Goal: Task Accomplishment & Management: Manage account settings

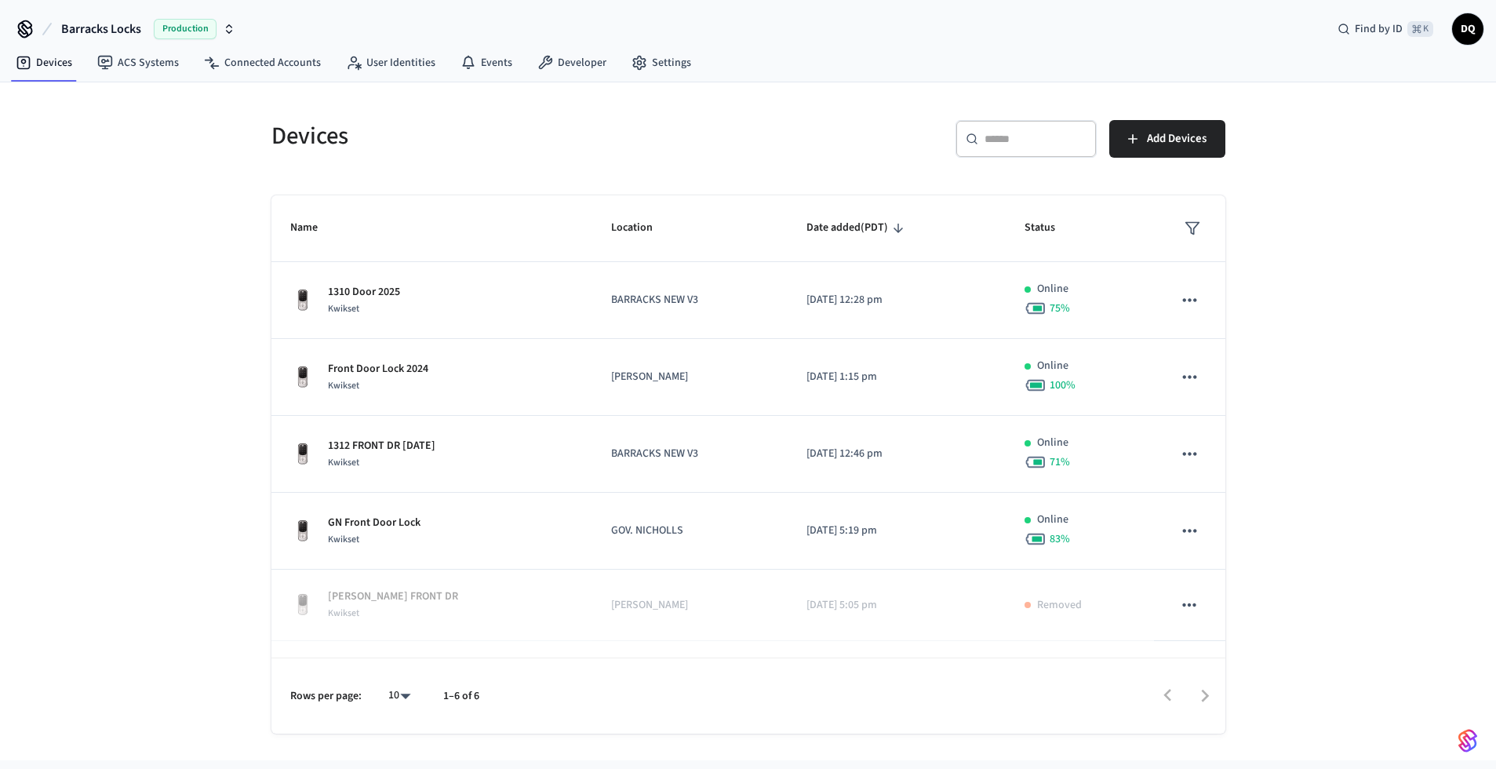
click at [124, 29] on span "Barracks Locks" at bounding box center [101, 29] width 80 height 19
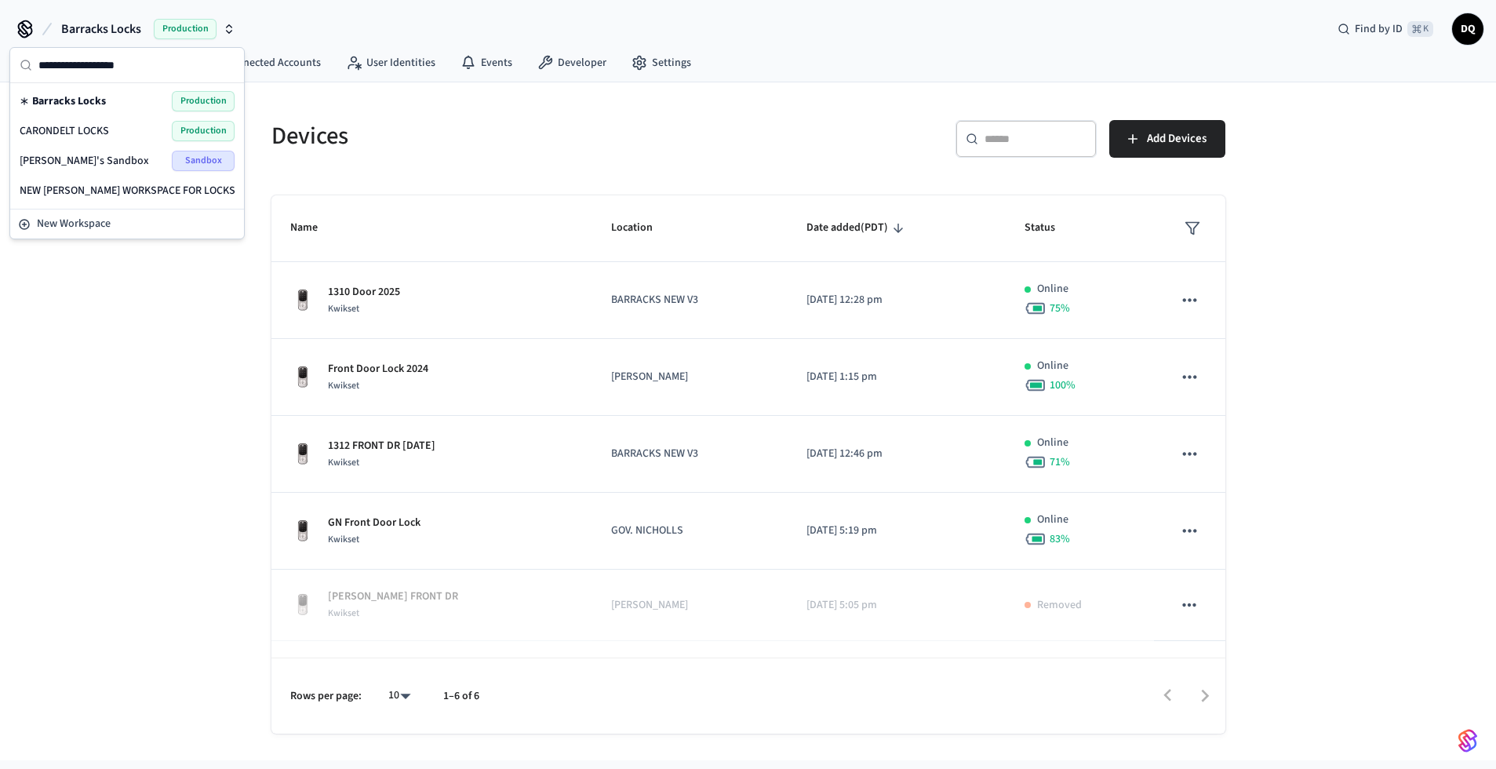
click at [107, 131] on span "CARONDELT LOCKS" at bounding box center [64, 131] width 89 height 16
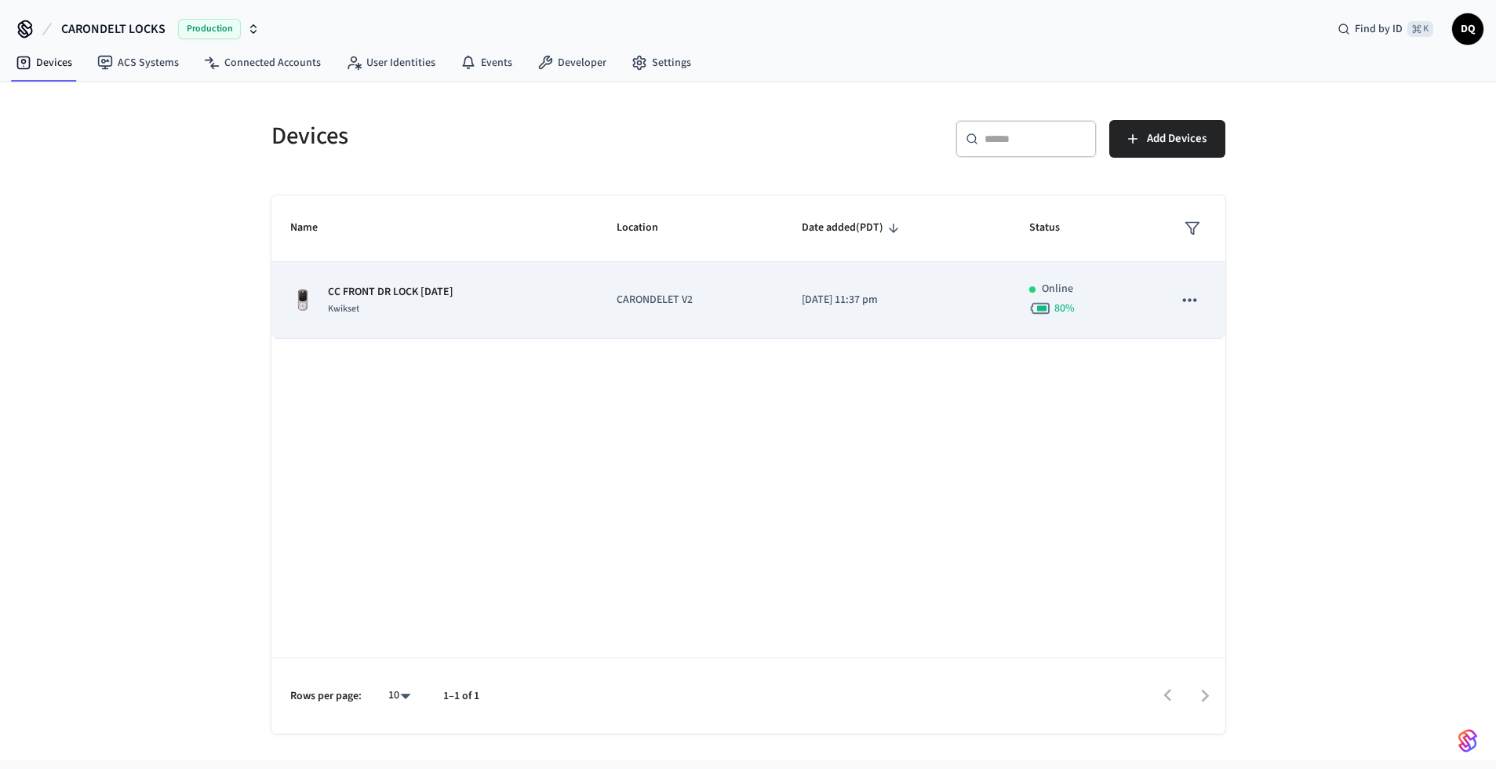
click at [512, 306] on div "CC FRONT DR LOCK [DATE] Kwikset" at bounding box center [434, 300] width 289 height 33
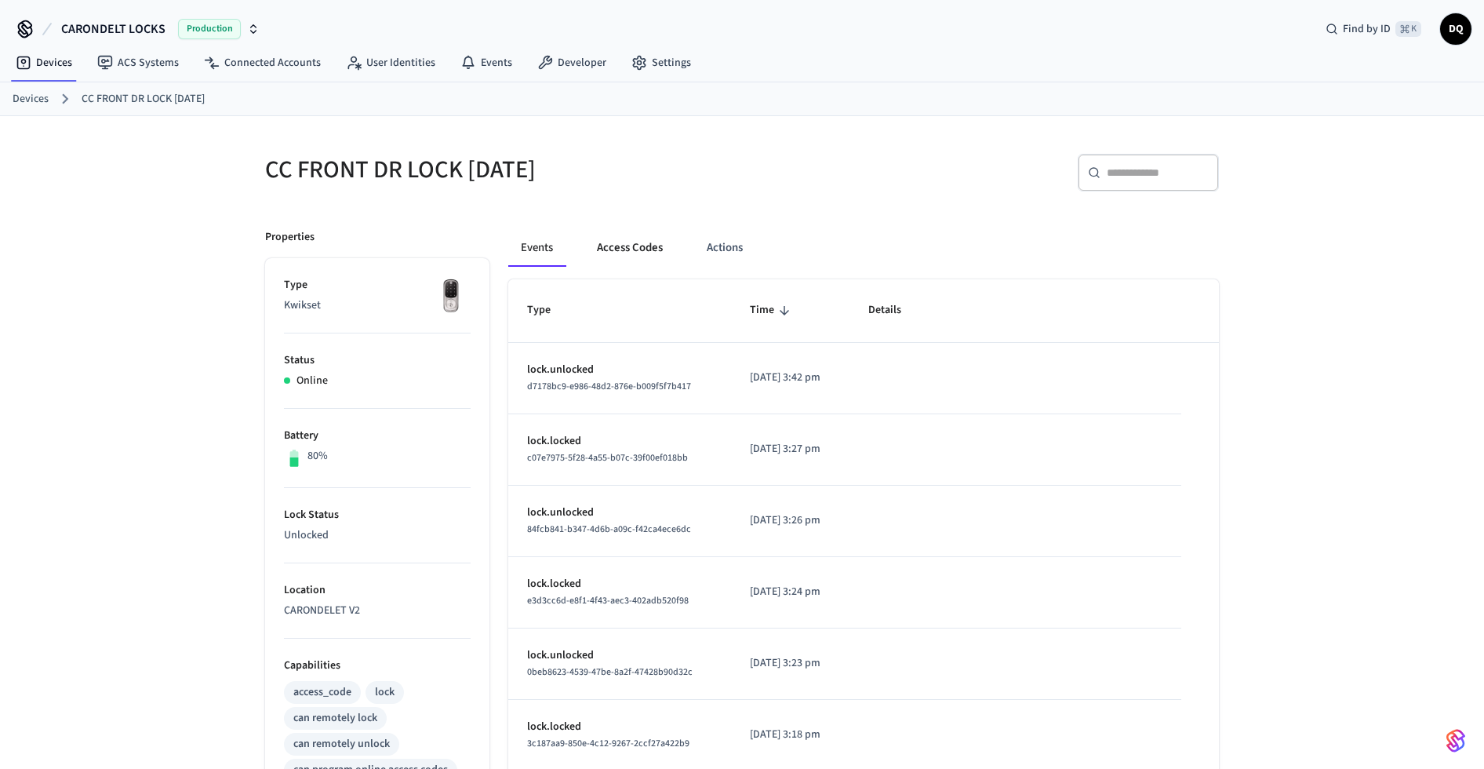
click at [645, 245] on button "Access Codes" at bounding box center [629, 248] width 91 height 38
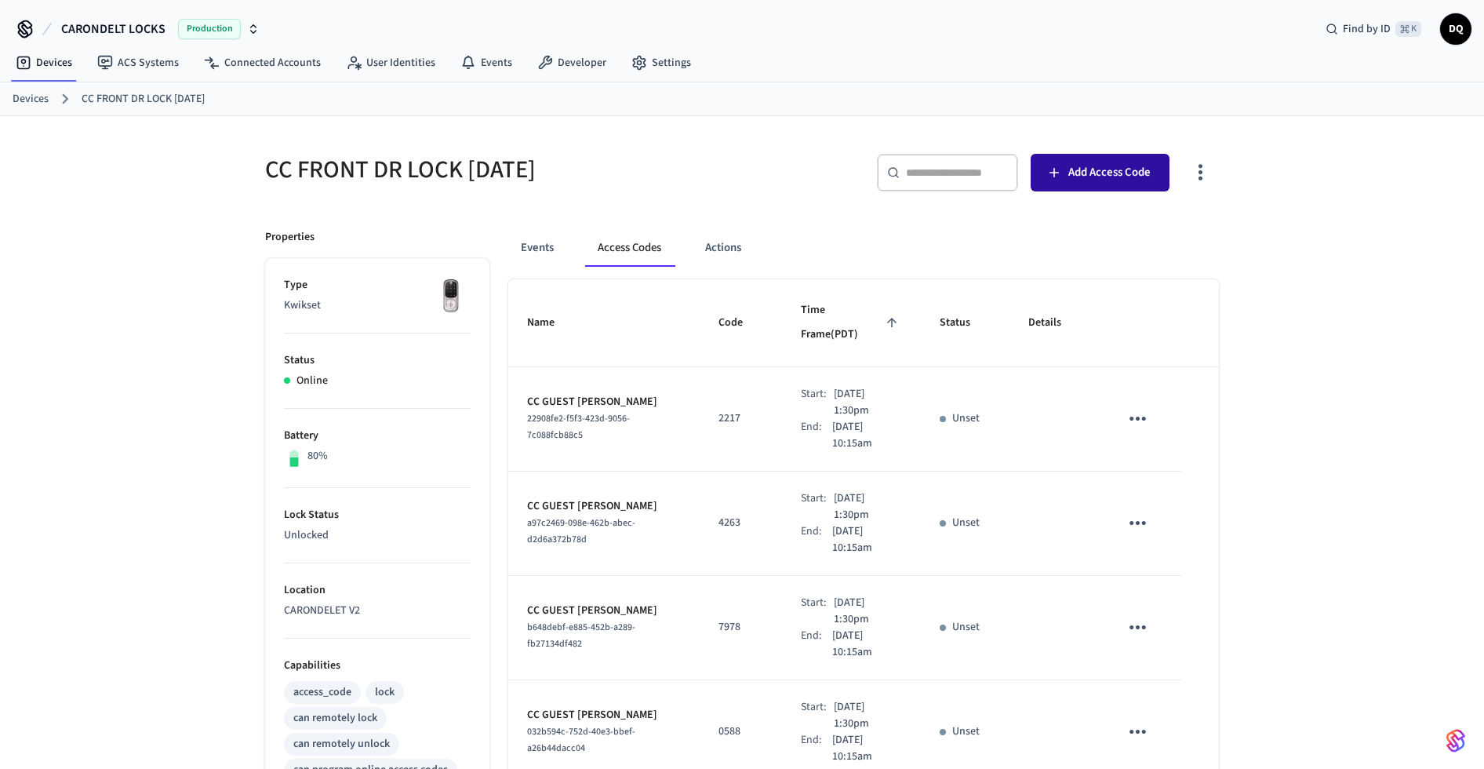
click at [1124, 173] on span "Add Access Code" at bounding box center [1109, 172] width 82 height 20
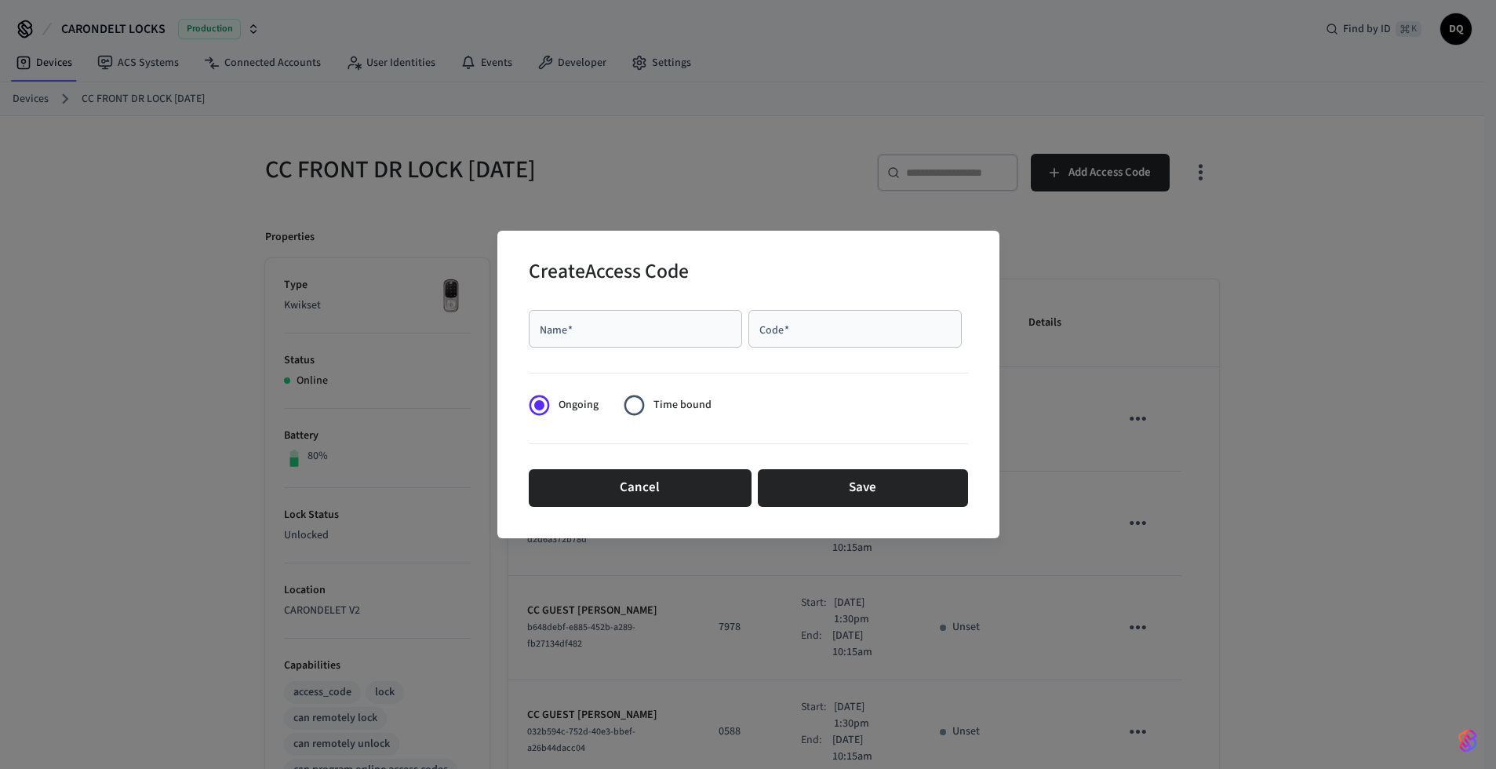
click at [638, 325] on input "Name   *" at bounding box center [635, 329] width 195 height 16
type input "**********"
click at [762, 334] on input "Code   *" at bounding box center [855, 329] width 195 height 16
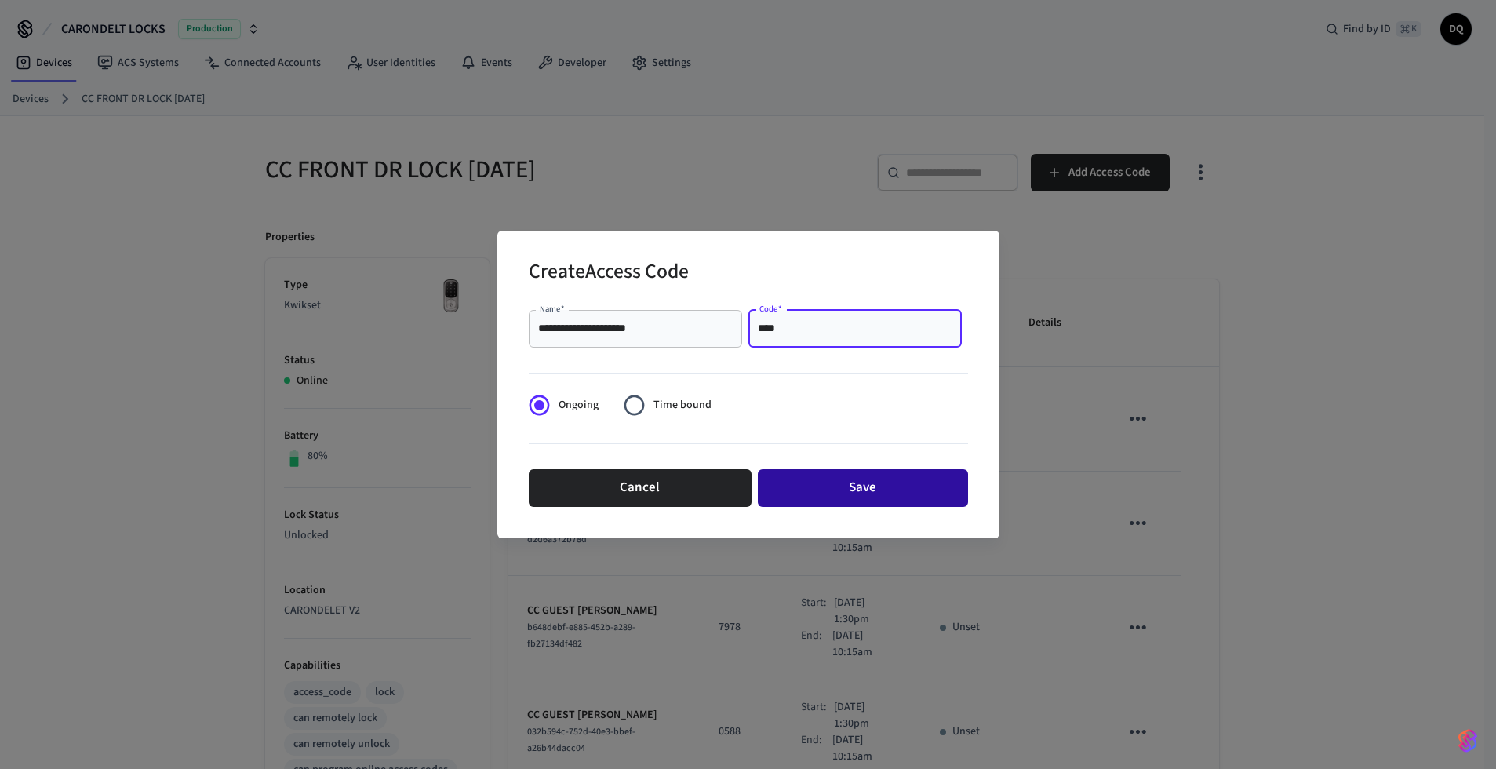
type input "****"
click at [869, 485] on button "Save" at bounding box center [863, 488] width 210 height 38
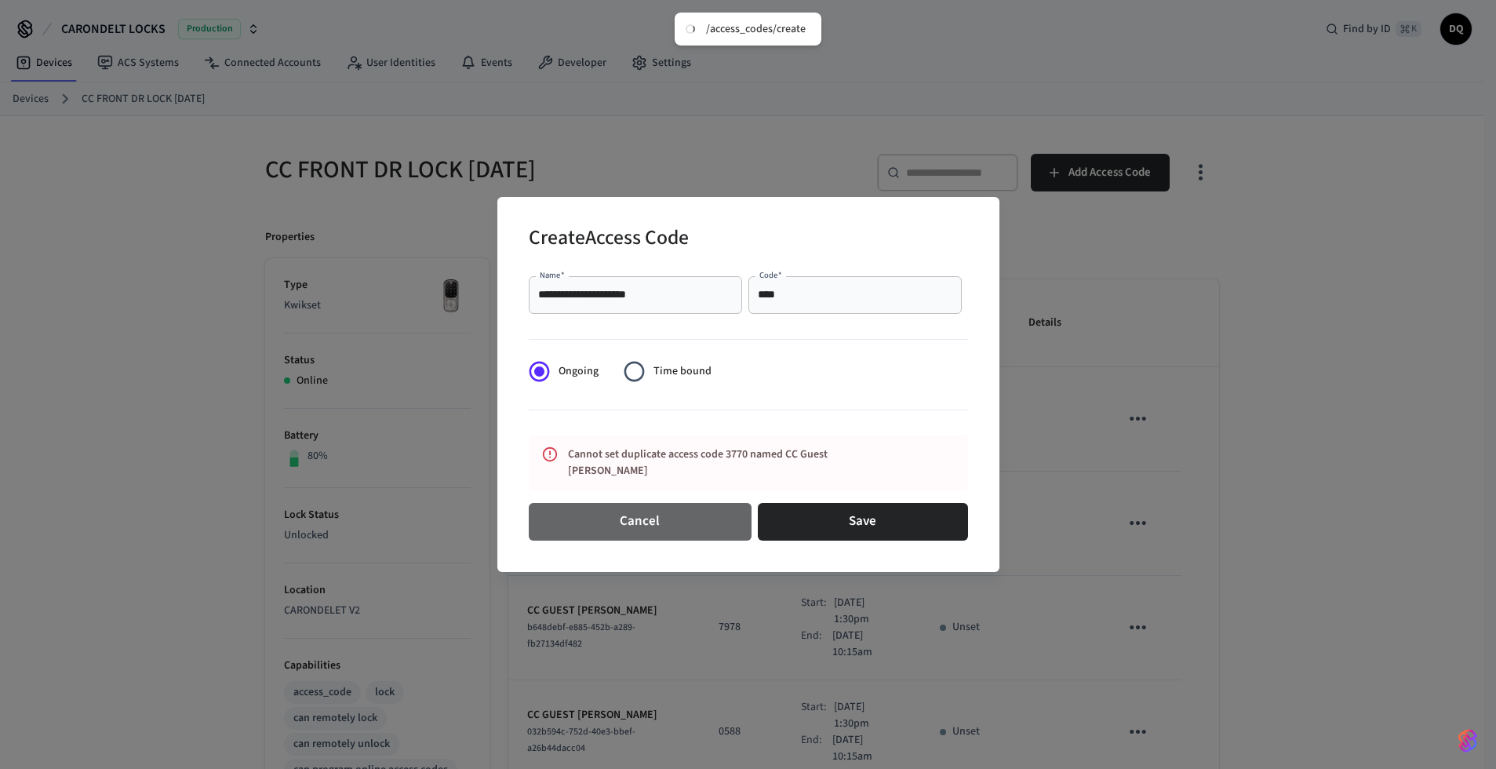
click at [649, 509] on button "Cancel" at bounding box center [640, 522] width 223 height 38
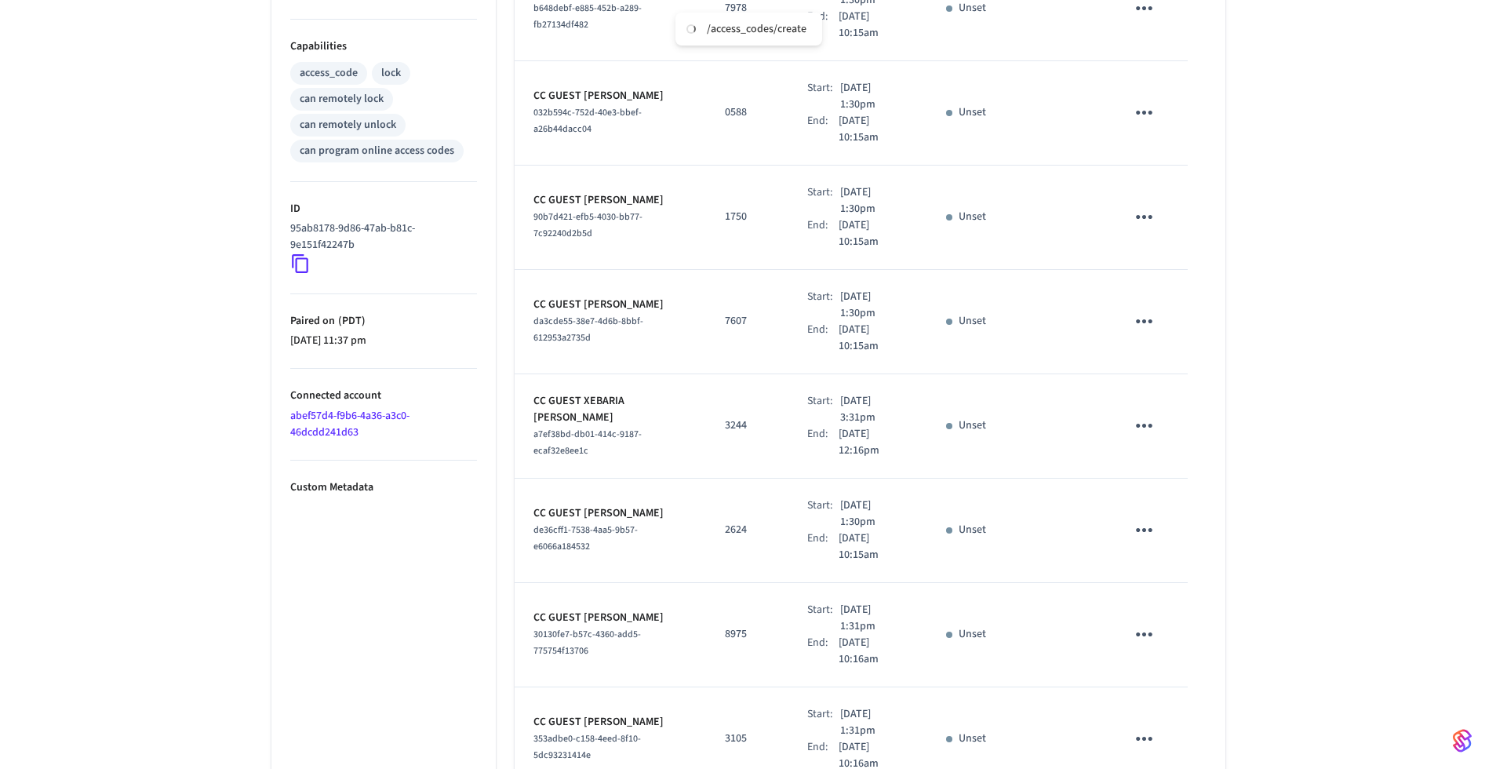
scroll to position [693, 0]
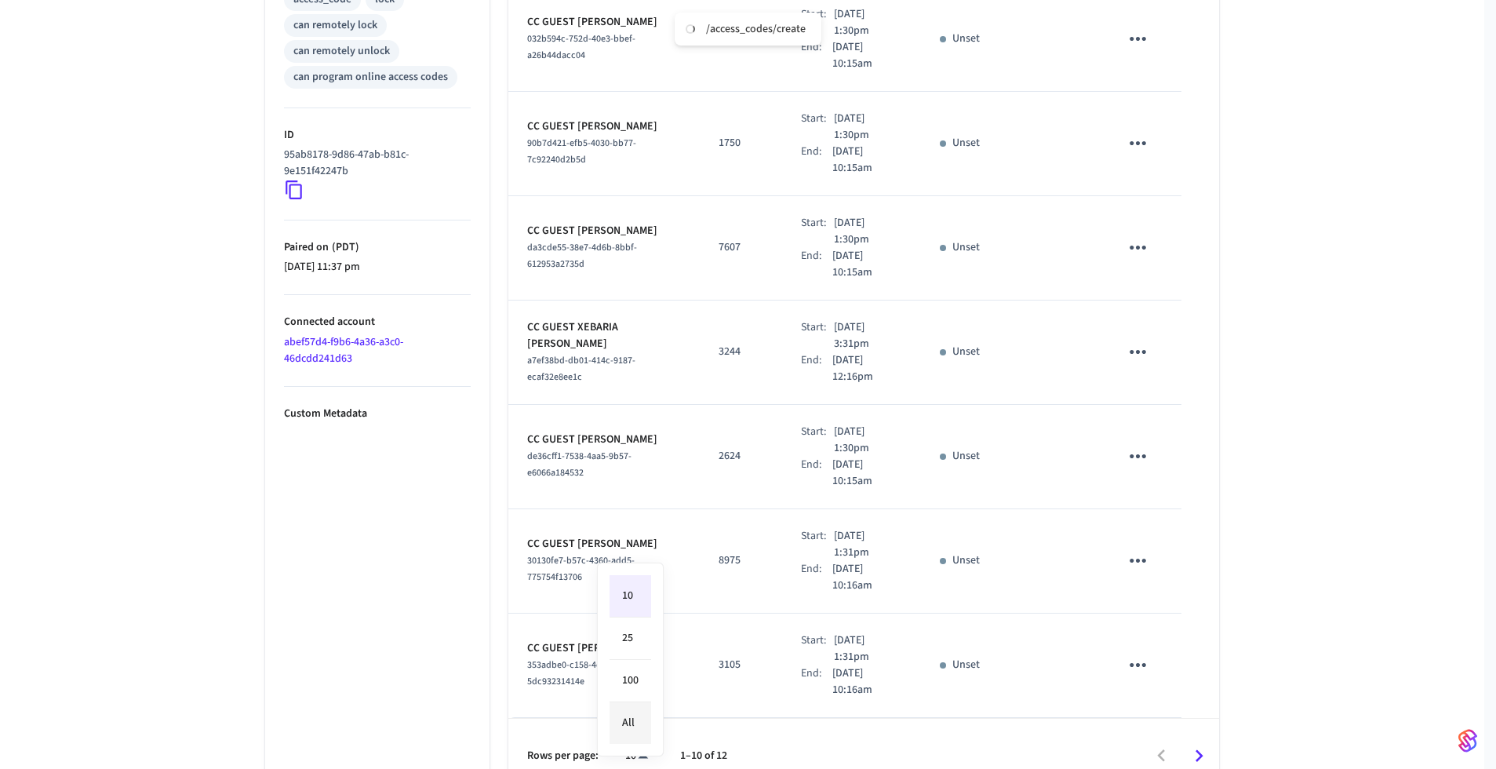
click at [642, 733] on body "/access_codes/create CARONDELT LOCKS Production Find by ID ⌘ K DQ Devices ACS S…" at bounding box center [748, 50] width 1496 height 1486
click at [645, 711] on li "All" at bounding box center [630, 723] width 42 height 42
type input "**"
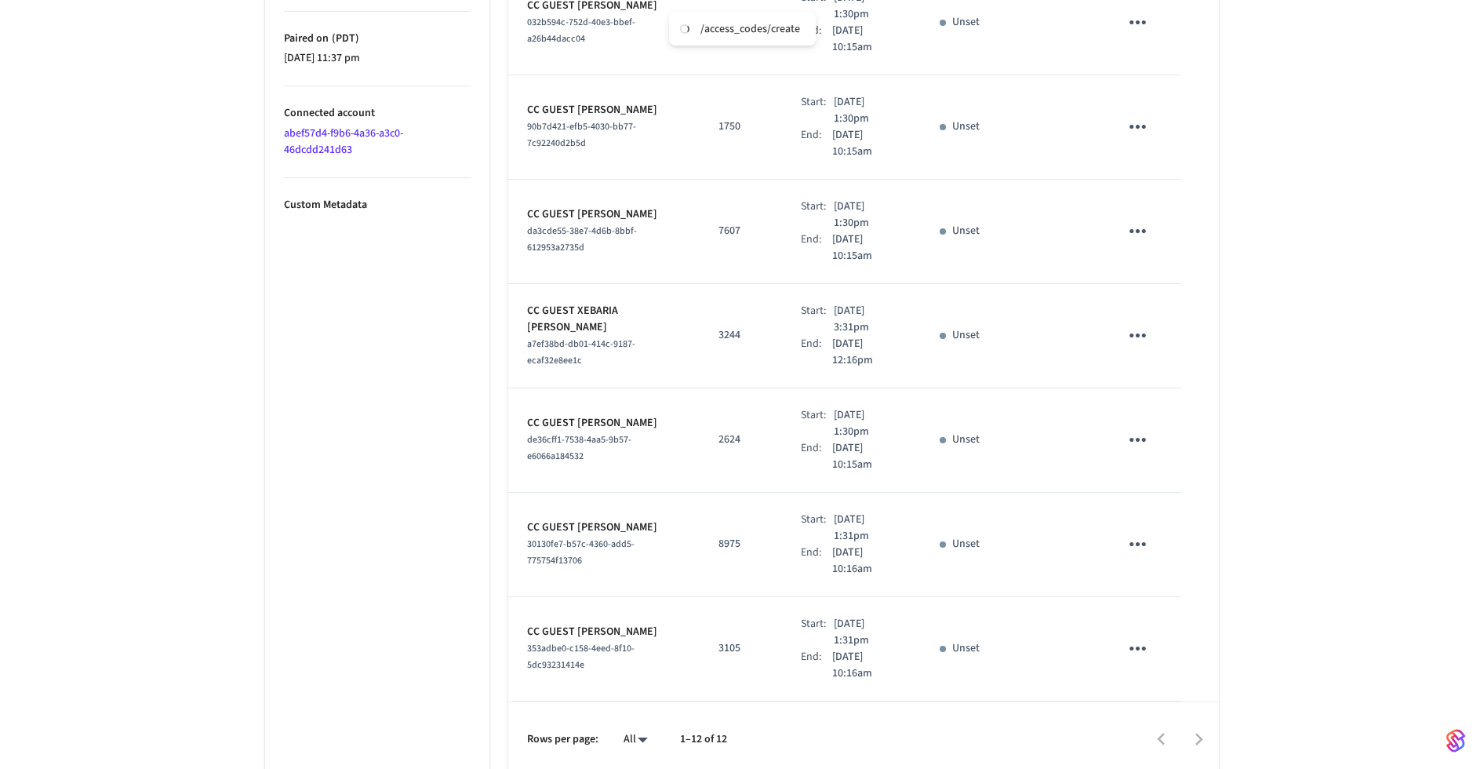
scroll to position [0, 0]
